Goal: Task Accomplishment & Management: Manage account settings

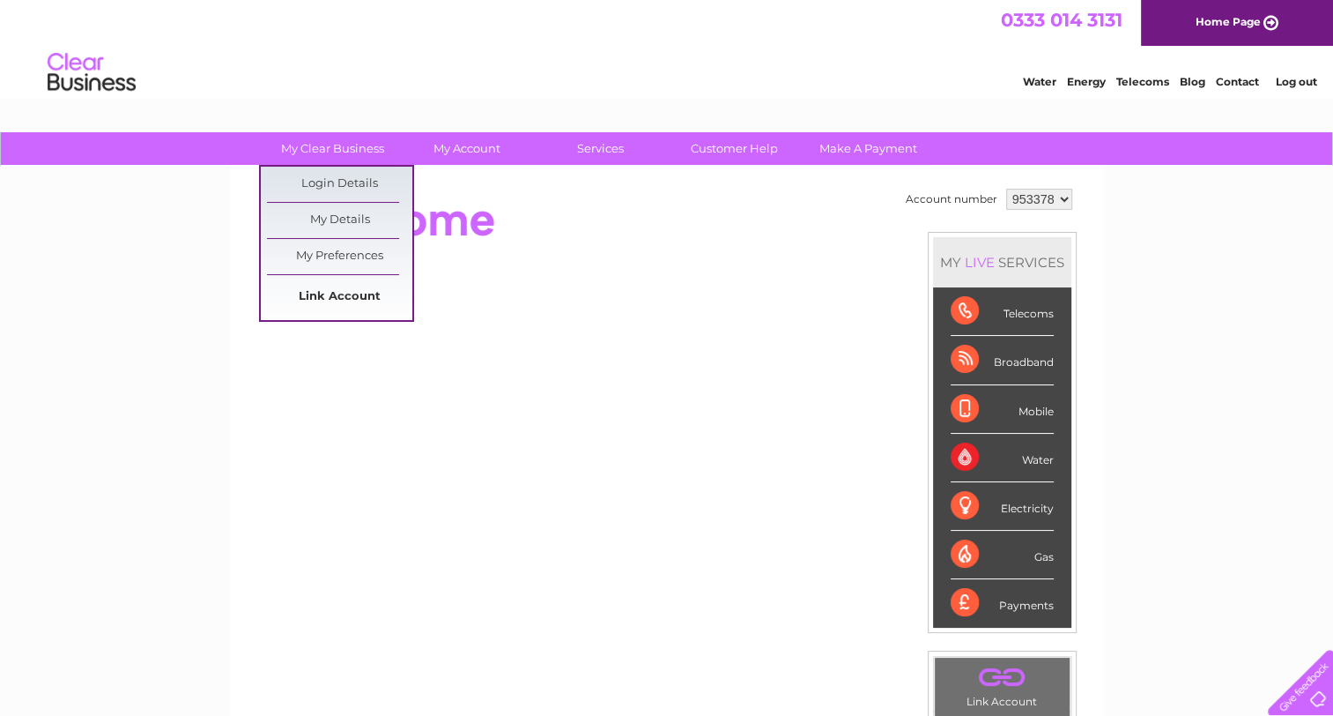
click at [309, 300] on link "Link Account" at bounding box center [339, 296] width 145 height 35
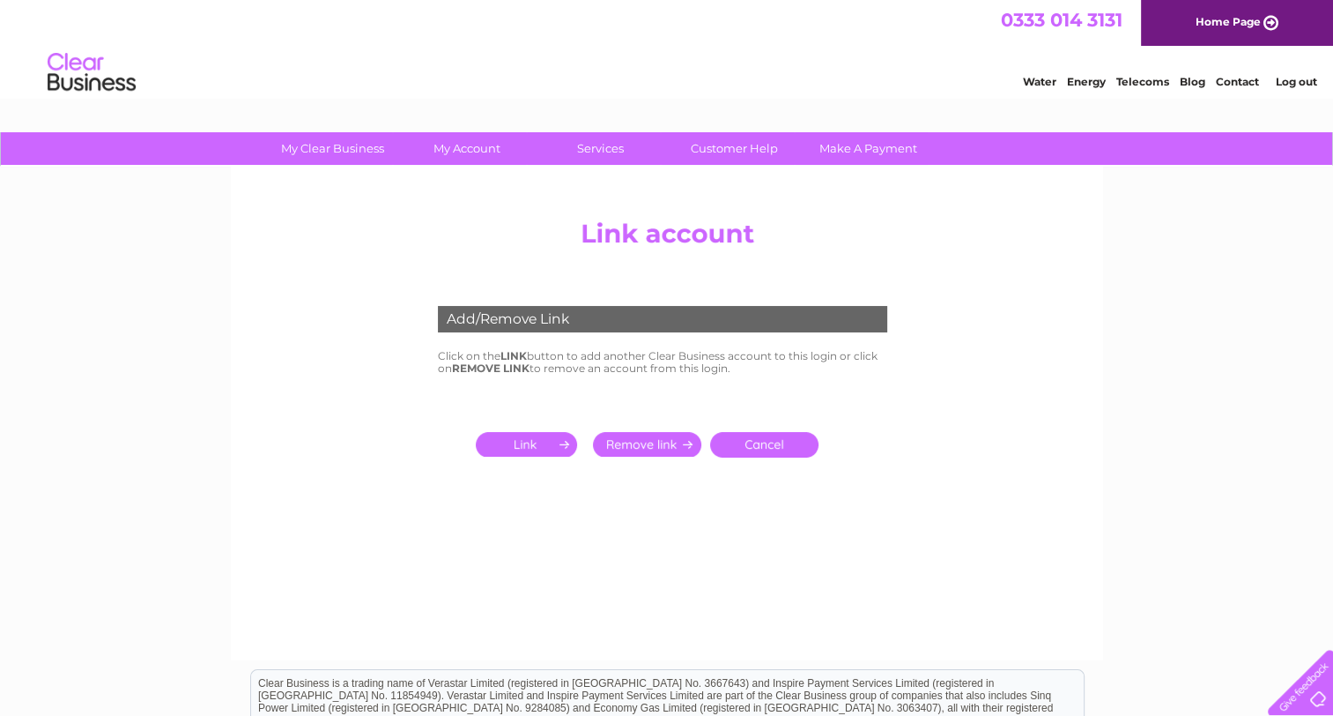
click at [518, 454] on input "submit" at bounding box center [530, 444] width 108 height 25
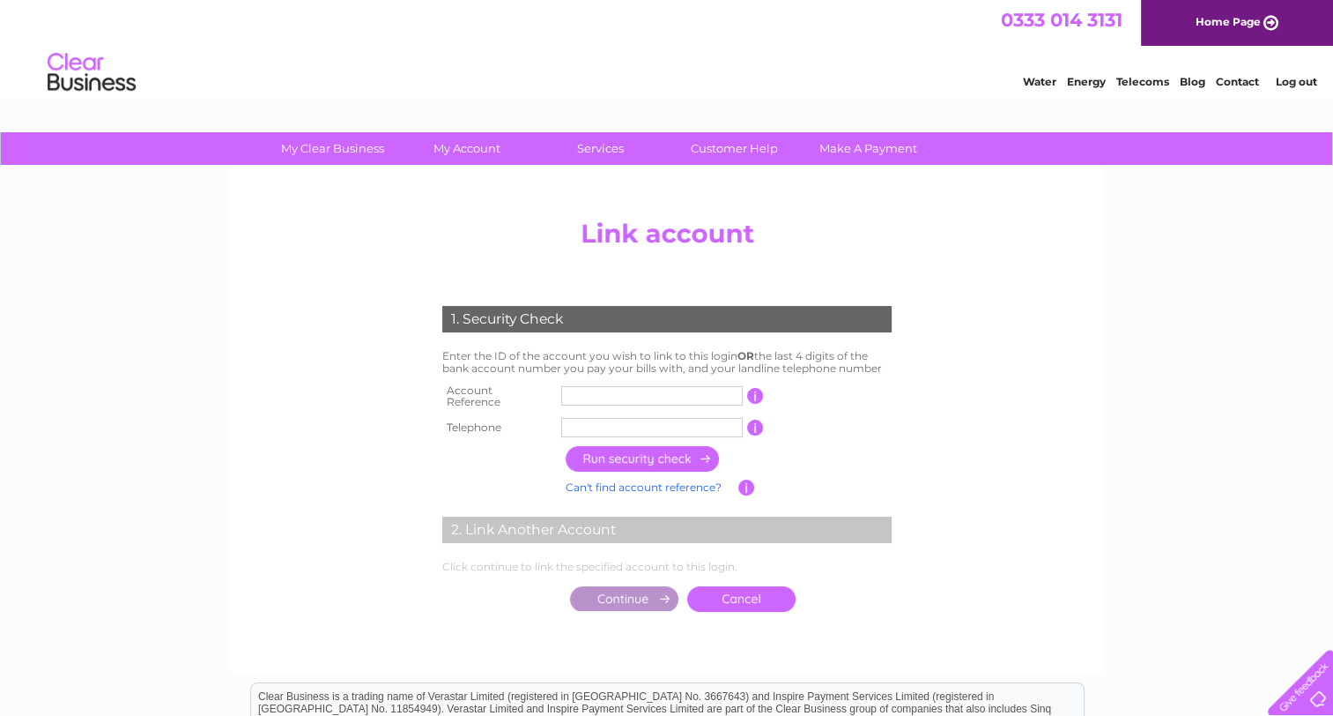
click at [592, 395] on input "text" at bounding box center [652, 395] width 182 height 19
type input "30303564"
type input "01707601800"
click at [599, 453] on input "button" at bounding box center [643, 459] width 155 height 26
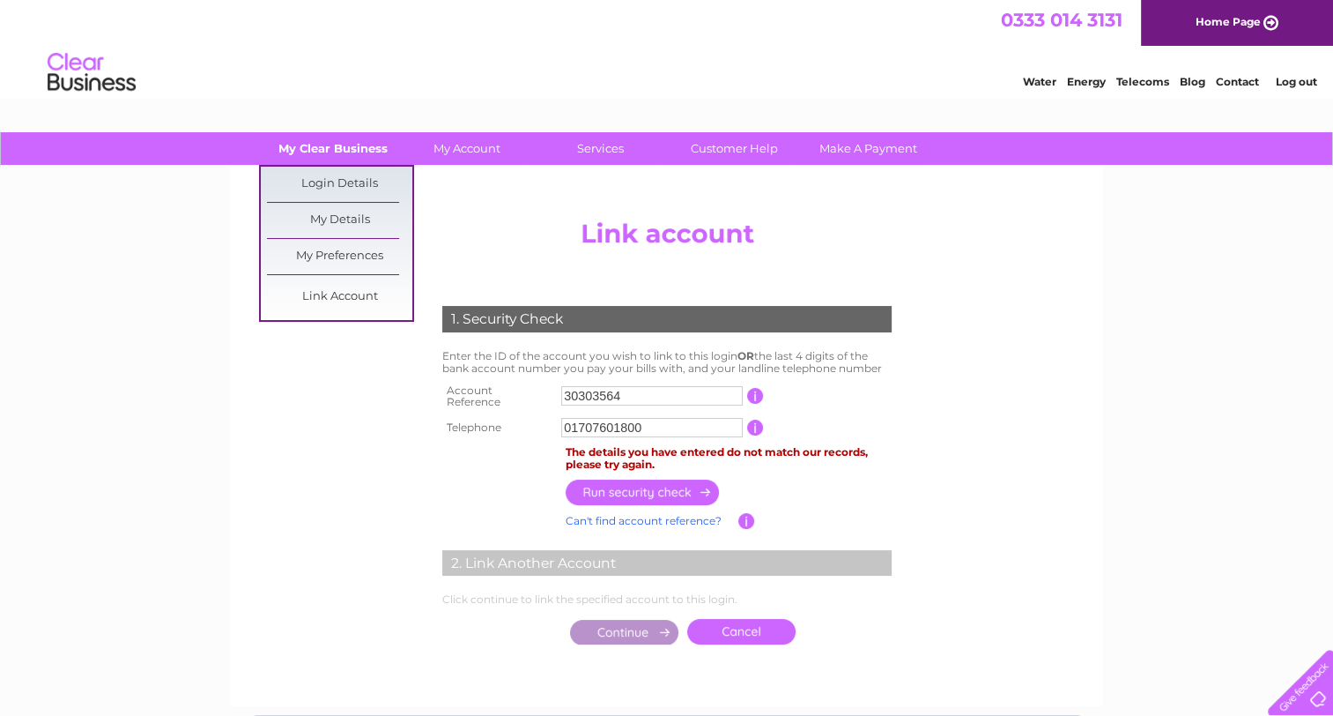
click at [356, 142] on link "My Clear Business" at bounding box center [332, 148] width 145 height 33
